Goal: Information Seeking & Learning: Learn about a topic

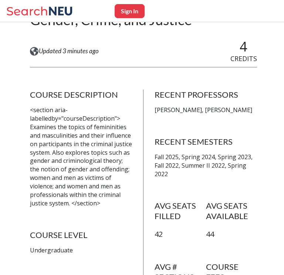
scroll to position [94, 0]
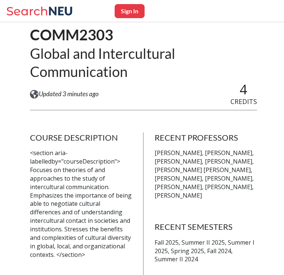
scroll to position [56, 0]
